Goal: Task Accomplishment & Management: Manage account settings

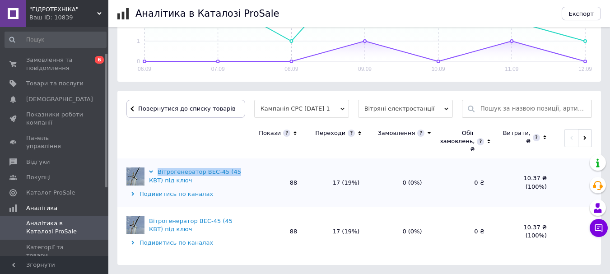
scroll to position [45, 0]
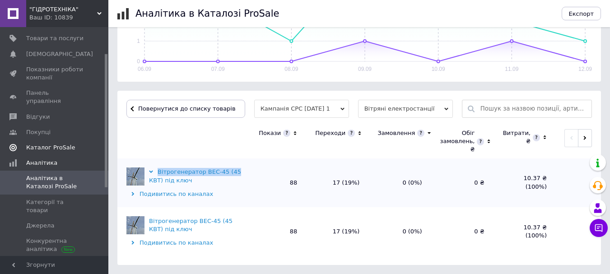
click at [56, 144] on span "Каталог ProSale" at bounding box center [50, 148] width 49 height 8
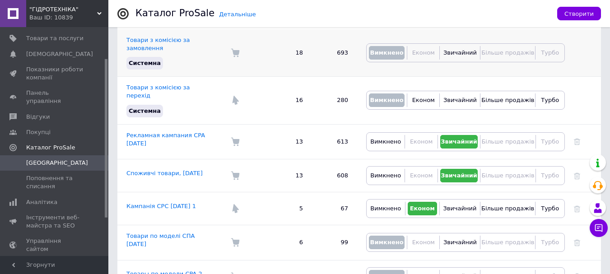
scroll to position [135, 0]
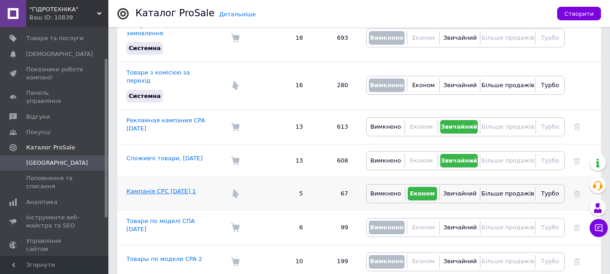
click at [175, 188] on link "Кампанія CPC [DATE] 1" at bounding box center [160, 191] width 69 height 7
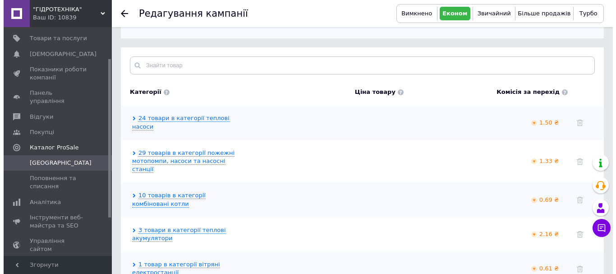
scroll to position [260, 0]
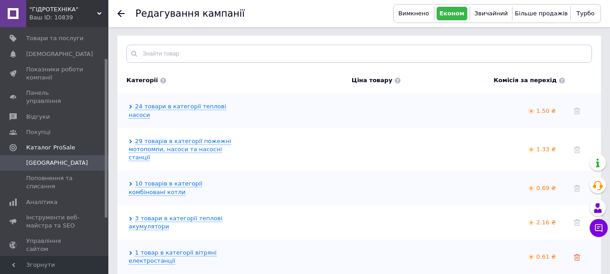
click at [576, 254] on icon at bounding box center [577, 257] width 6 height 6
click at [576, 254] on use at bounding box center [577, 257] width 6 height 6
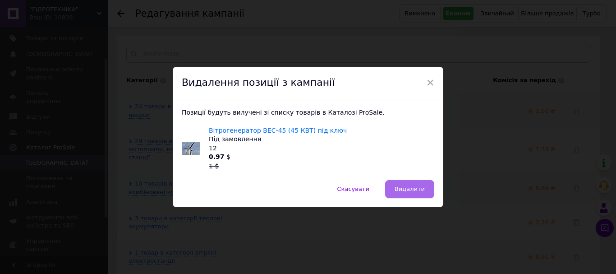
click at [418, 189] on span "Видалити" at bounding box center [410, 188] width 30 height 7
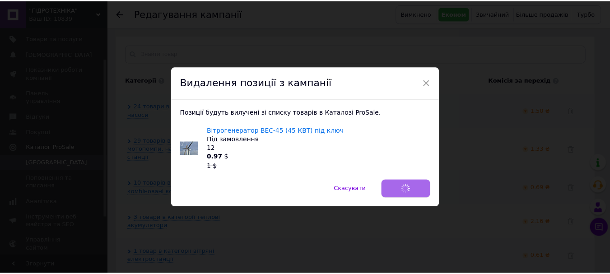
scroll to position [226, 0]
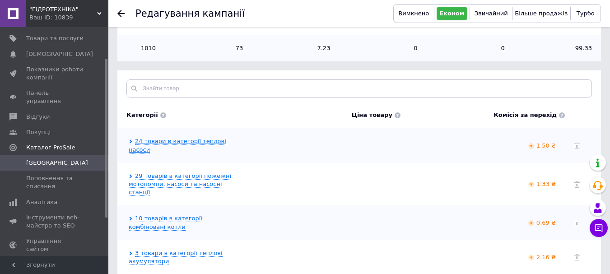
click at [206, 138] on link "24 товари в категорії теплові насоси" at bounding box center [177, 145] width 97 height 15
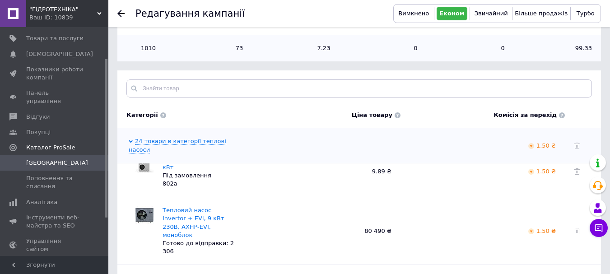
scroll to position [812, 0]
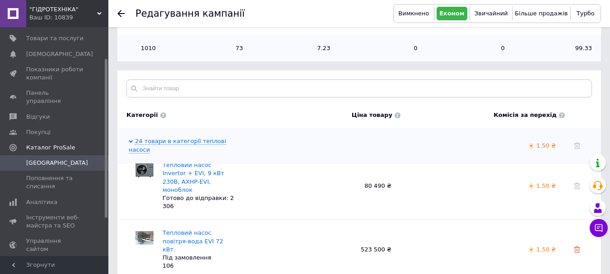
click at [578, 246] on use at bounding box center [577, 249] width 6 height 6
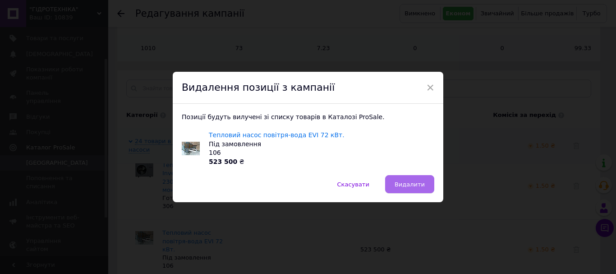
click at [417, 182] on span "Видалити" at bounding box center [410, 184] width 30 height 7
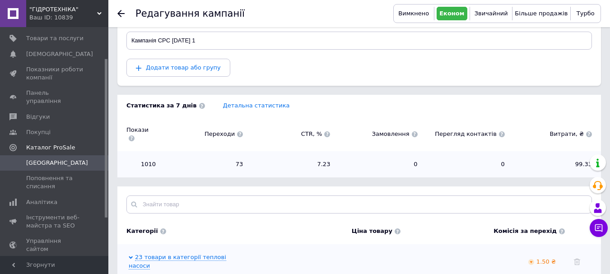
scroll to position [91, 0]
